Goal: Information Seeking & Learning: Learn about a topic

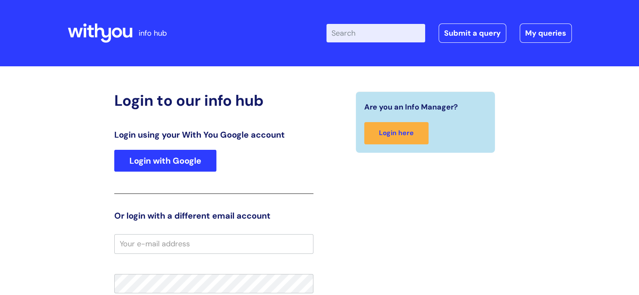
type input "janet burrows"
click at [171, 155] on link "Login with Google" at bounding box center [165, 161] width 102 height 22
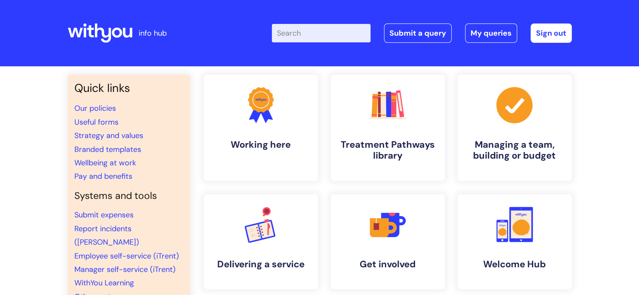
click at [291, 29] on input "Enter your search term here..." at bounding box center [321, 33] width 99 height 18
type input "perf"
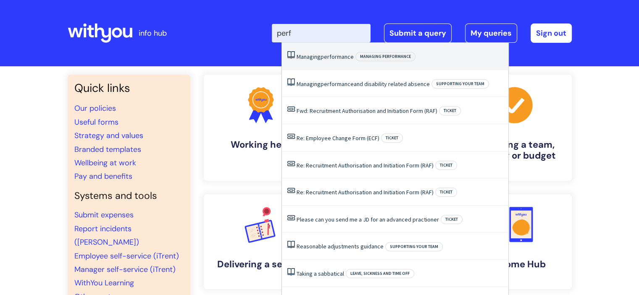
click at [324, 55] on span "performance" at bounding box center [337, 57] width 33 height 8
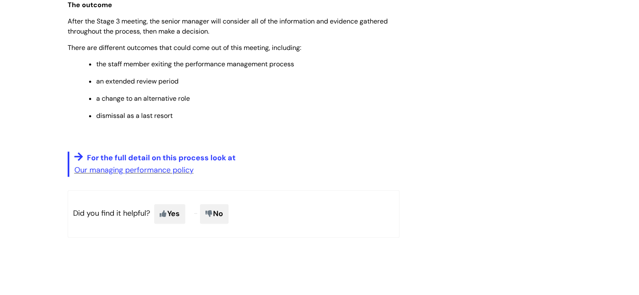
scroll to position [1100, 0]
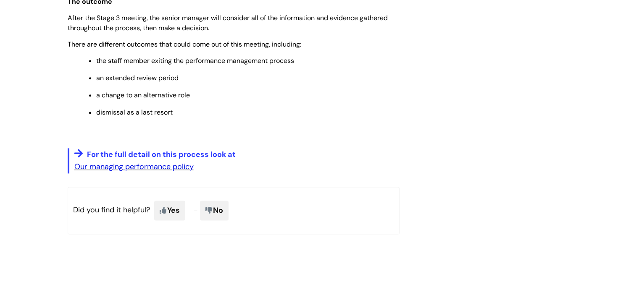
click at [127, 172] on link "Our managing performance policy" at bounding box center [133, 167] width 119 height 10
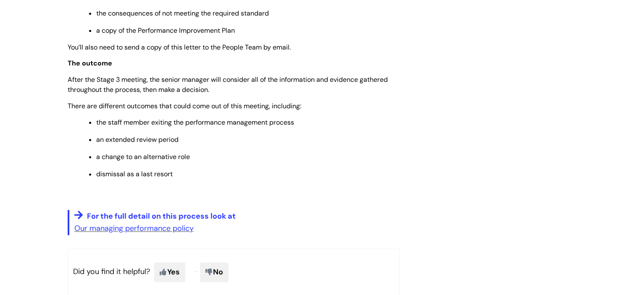
scroll to position [1041, 0]
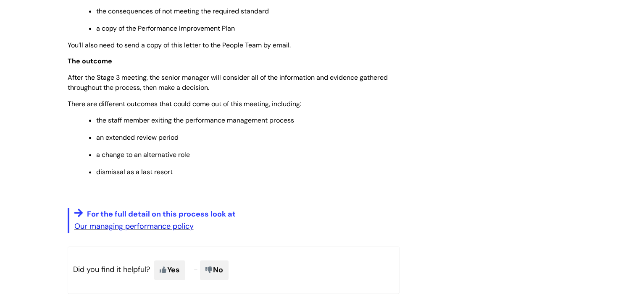
click at [161, 232] on link "Our managing performance policy" at bounding box center [133, 226] width 119 height 10
